Goal: Check status: Check status

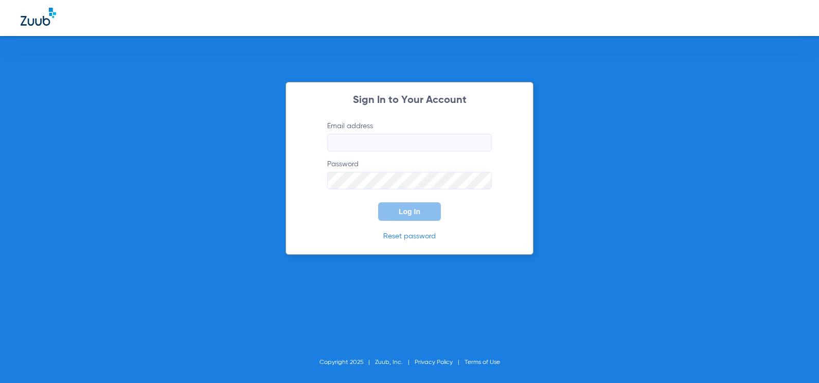
click at [333, 142] on input "Email address" at bounding box center [409, 142] width 165 height 17
drag, startPoint x: 438, startPoint y: 142, endPoint x: 287, endPoint y: 155, distance: 151.2
click at [287, 155] on div "Sign In to Your Account Email address [EMAIL_ADDRESS][DOMAIN_NAME] Password Log…" at bounding box center [409, 168] width 248 height 173
drag, startPoint x: 439, startPoint y: 140, endPoint x: 310, endPoint y: 137, distance: 129.2
click at [310, 137] on div "Sign In to Your Account Email address [EMAIL_ADDRESS][DOMAIN_NAME] Password Log…" at bounding box center [409, 168] width 248 height 173
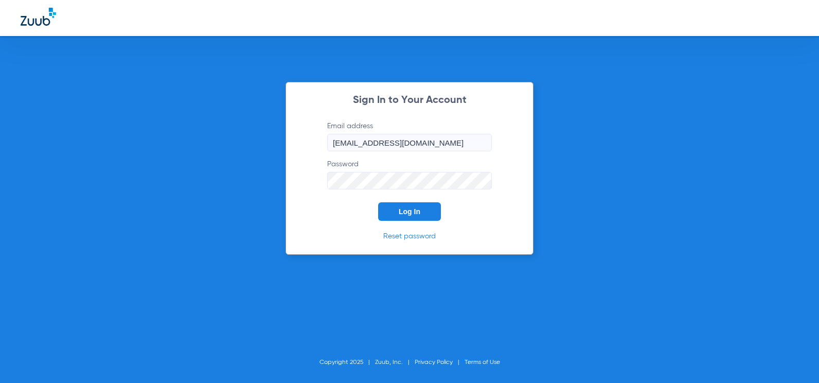
type input "[EMAIL_ADDRESS][DOMAIN_NAME]"
click at [241, 176] on div "Sign In to Your Account Email address [EMAIL_ADDRESS][DOMAIN_NAME] Password Log…" at bounding box center [409, 191] width 819 height 383
click at [401, 206] on button "Log In" at bounding box center [409, 211] width 63 height 19
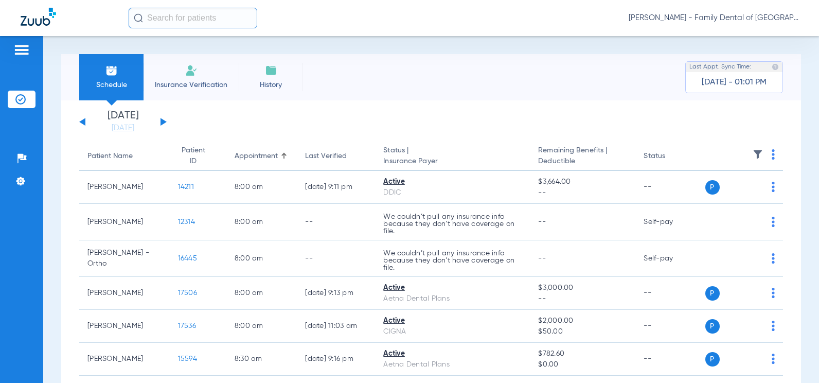
click at [165, 121] on button at bounding box center [163, 122] width 6 height 8
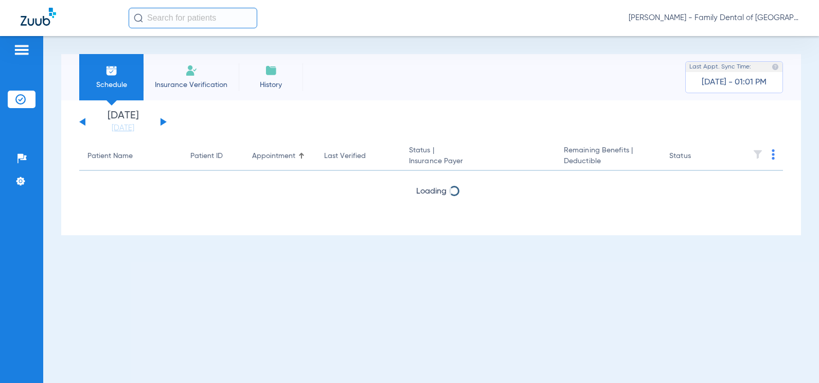
click at [165, 121] on button at bounding box center [163, 122] width 6 height 8
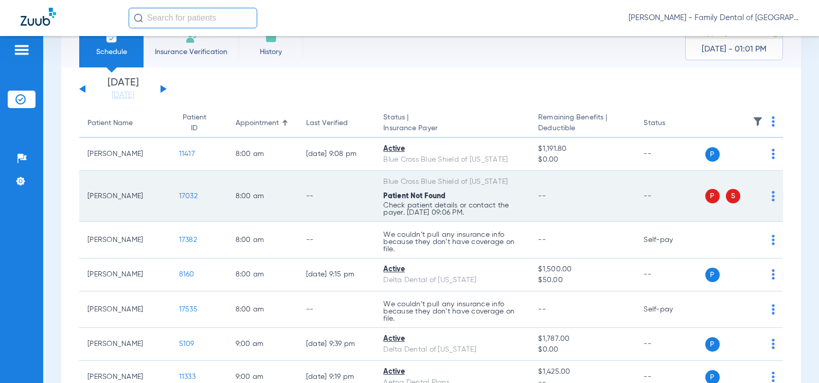
scroll to position [51, 0]
